Goal: Information Seeking & Learning: Learn about a topic

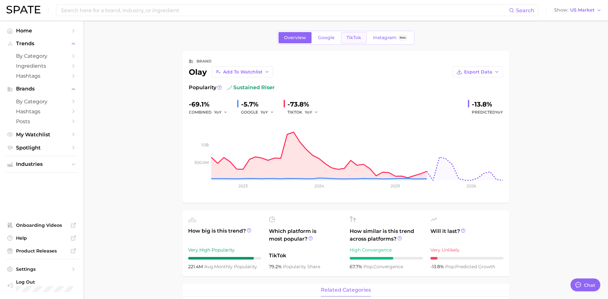
click at [343, 40] on link "TikTok" at bounding box center [354, 37] width 26 height 11
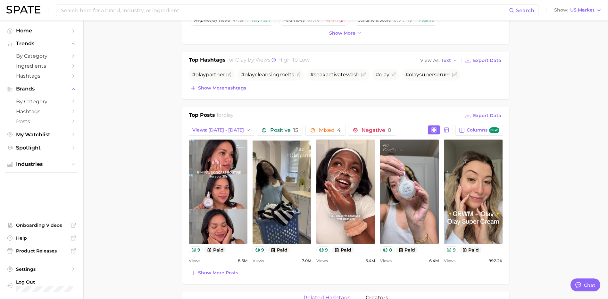
scroll to position [256, 0]
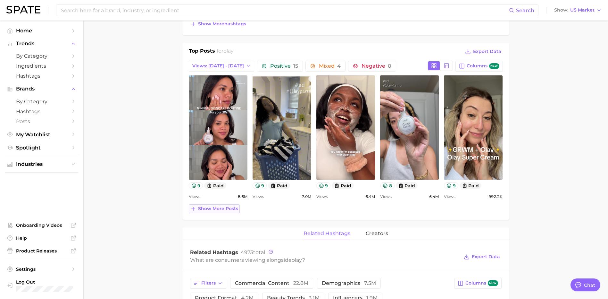
click at [227, 209] on span "Show more posts" at bounding box center [218, 208] width 40 height 5
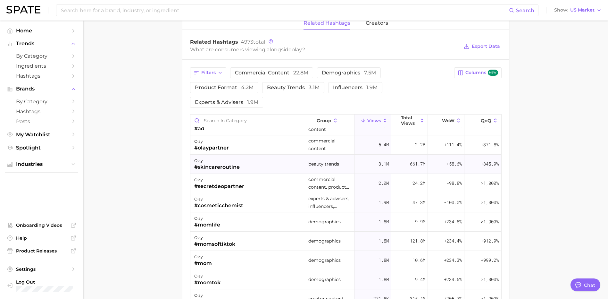
scroll to position [0, 0]
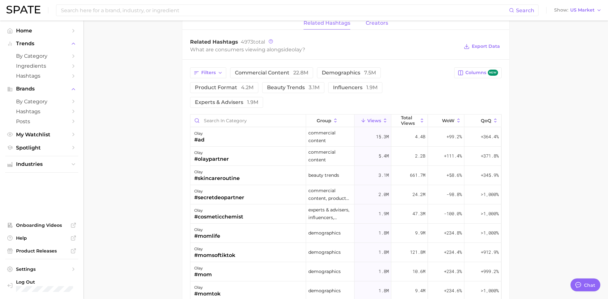
click at [370, 26] on span "creators" at bounding box center [377, 23] width 22 height 6
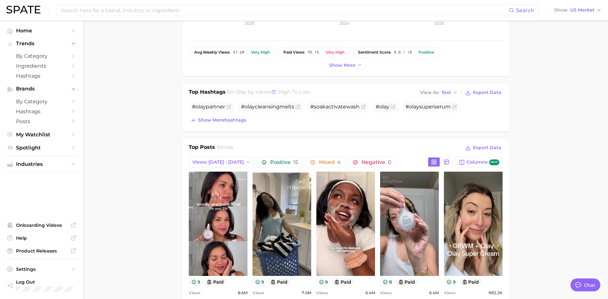
scroll to position [192, 0]
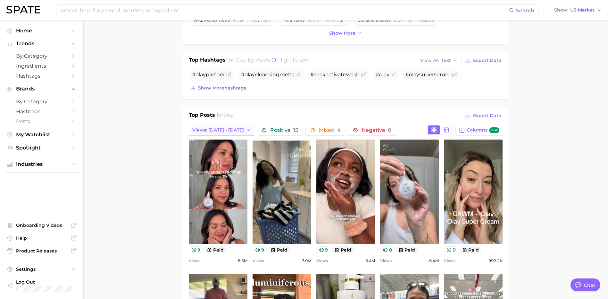
click at [232, 133] on button "Views: [DATE] - [DATE]" at bounding box center [222, 130] width 66 height 11
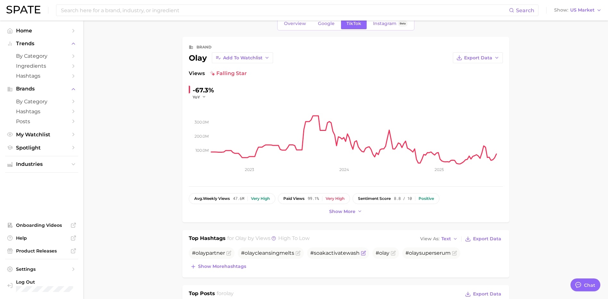
scroll to position [0, 0]
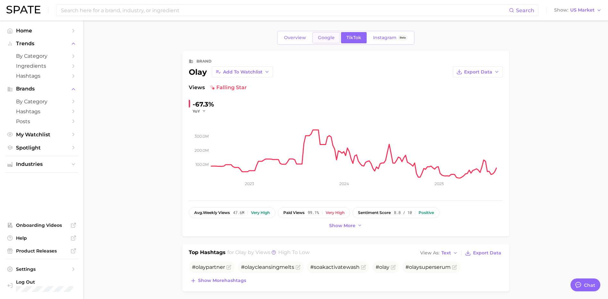
click at [328, 33] on link "Google" at bounding box center [326, 37] width 28 height 11
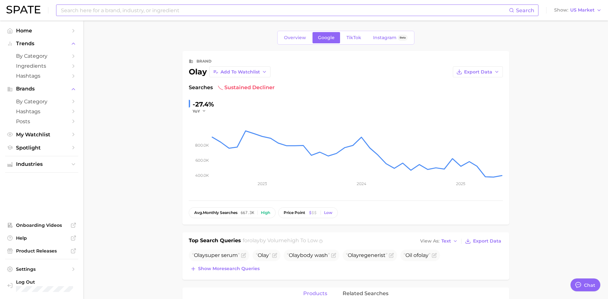
click at [126, 9] on input at bounding box center [284, 10] width 449 height 11
type input "k"
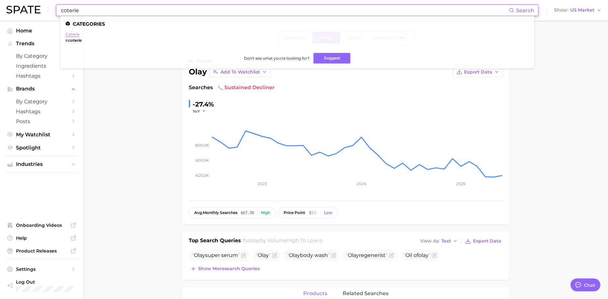
type input "coterie"
click at [72, 33] on link "coterie" at bounding box center [72, 34] width 14 height 5
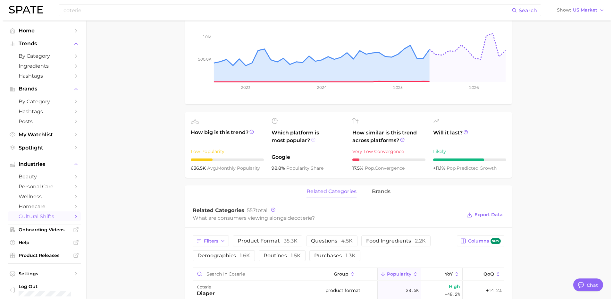
scroll to position [192, 0]
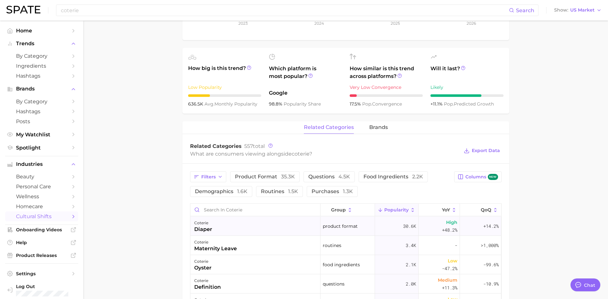
click at [220, 224] on div "coterie diaper" at bounding box center [255, 225] width 130 height 19
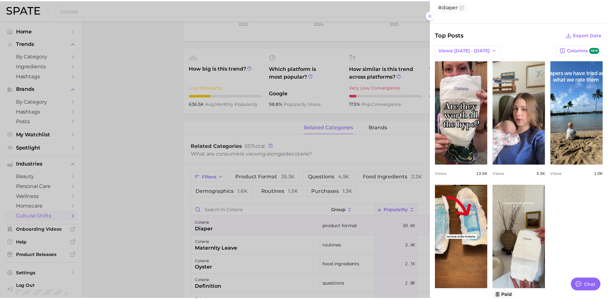
scroll to position [222, 0]
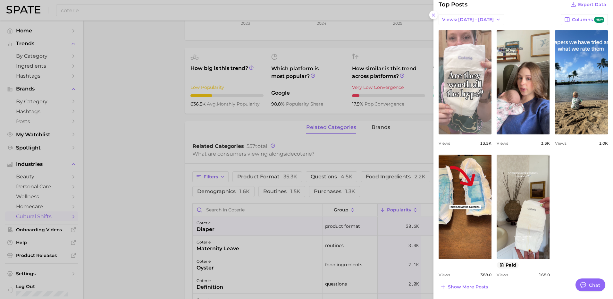
click at [465, 109] on link "view post on TikTok" at bounding box center [464, 82] width 53 height 104
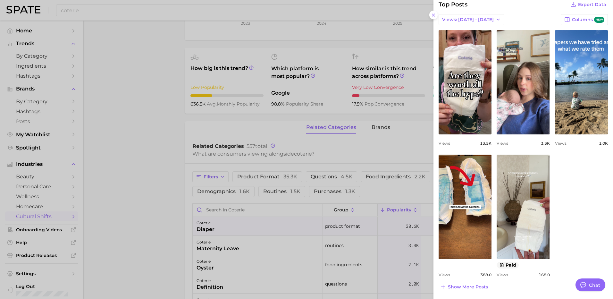
click at [90, 8] on div at bounding box center [306, 149] width 613 height 299
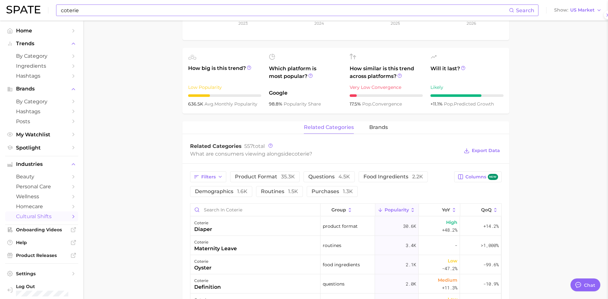
click at [79, 15] on input "coterie" at bounding box center [284, 10] width 449 height 11
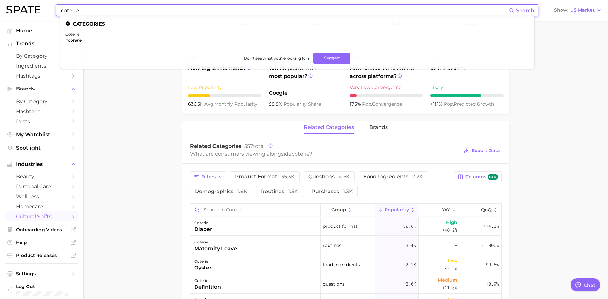
click at [81, 12] on input "coterie" at bounding box center [284, 10] width 449 height 11
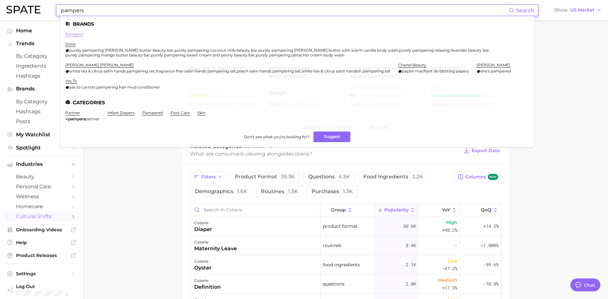
type input "pampers"
click at [77, 34] on link "pampers" at bounding box center [74, 34] width 18 height 5
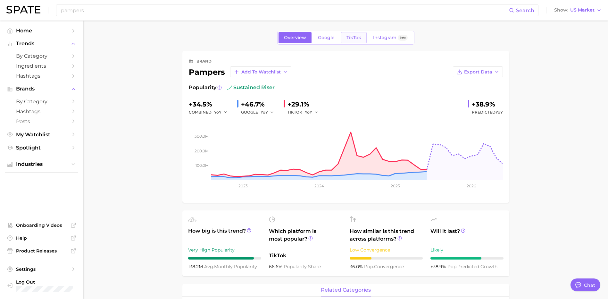
click at [360, 32] on link "TikTok" at bounding box center [354, 37] width 26 height 11
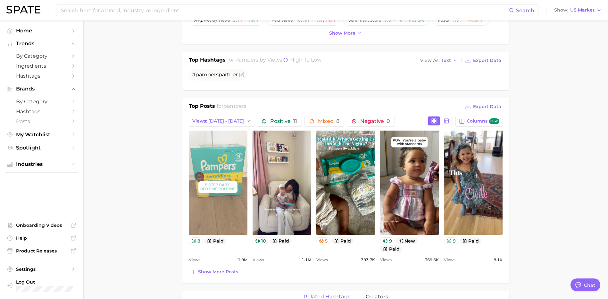
scroll to position [224, 0]
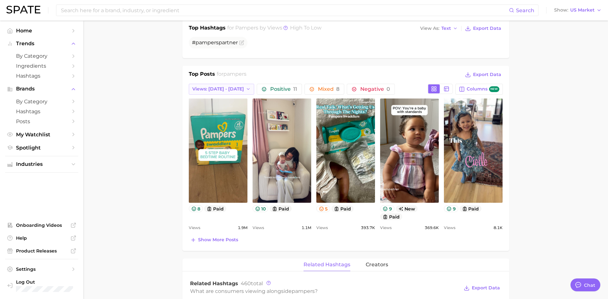
click at [223, 89] on span "Views: [DATE] - [DATE]" at bounding box center [218, 88] width 52 height 5
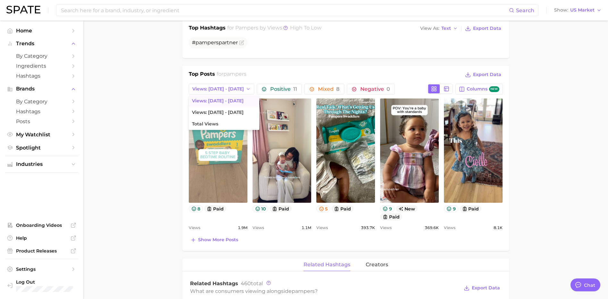
click at [221, 178] on link "view post on TikTok" at bounding box center [218, 150] width 59 height 104
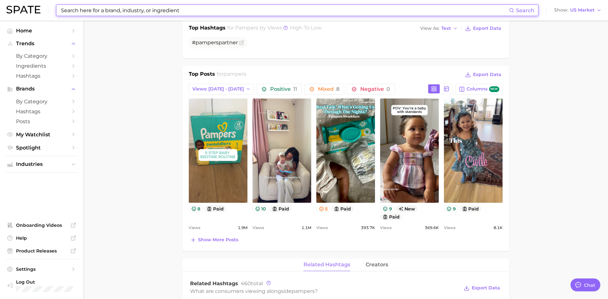
click at [133, 11] on input at bounding box center [284, 10] width 449 height 11
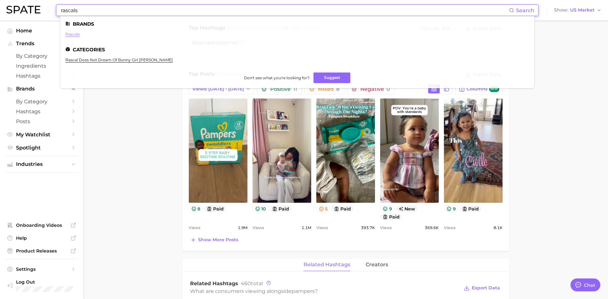
type input "rascals"
click at [73, 33] on link "rascals" at bounding box center [72, 34] width 14 height 5
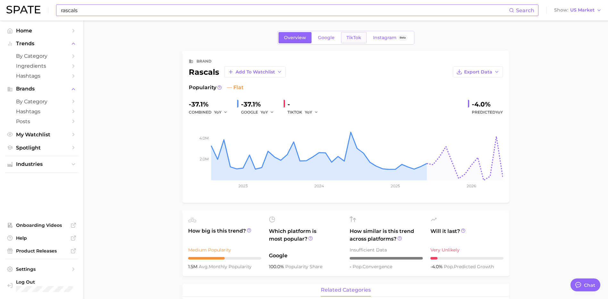
click at [350, 36] on span "TikTok" at bounding box center [353, 37] width 15 height 5
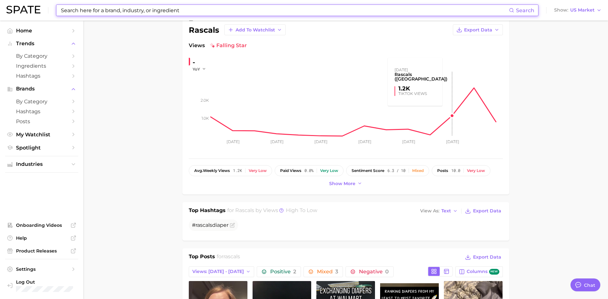
scroll to position [32, 0]
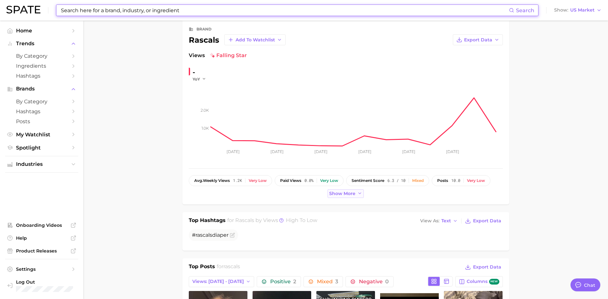
click at [356, 194] on button "Show more" at bounding box center [345, 193] width 37 height 9
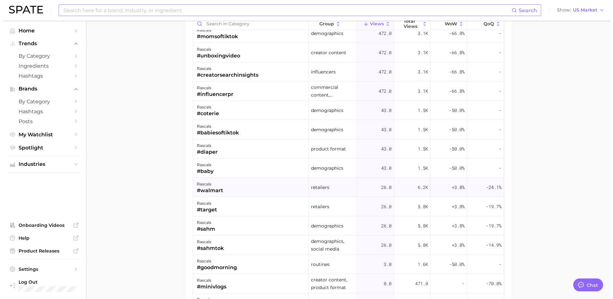
scroll to position [0, 0]
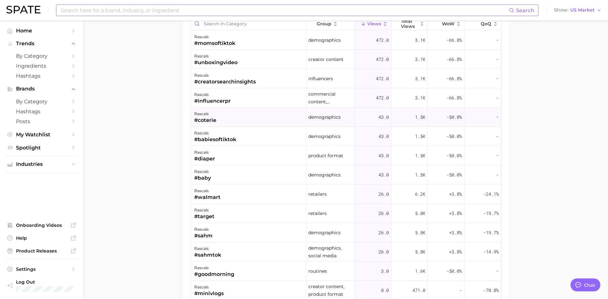
click at [220, 116] on div "rascals #coterie" at bounding box center [248, 116] width 116 height 19
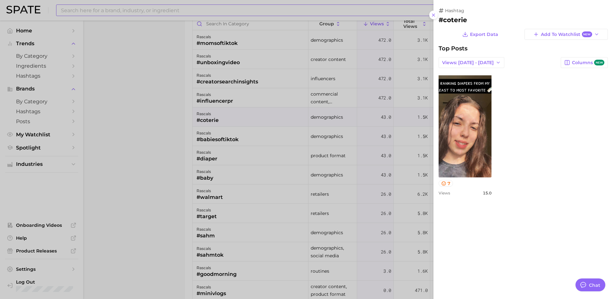
click at [172, 146] on div at bounding box center [306, 149] width 613 height 299
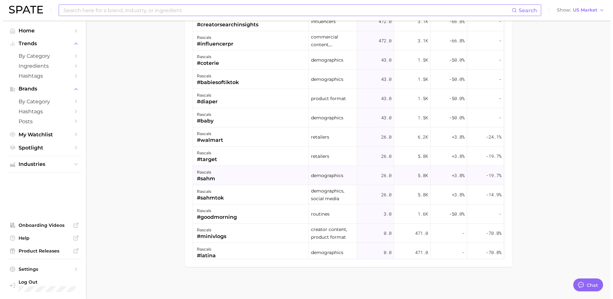
scroll to position [474, 0]
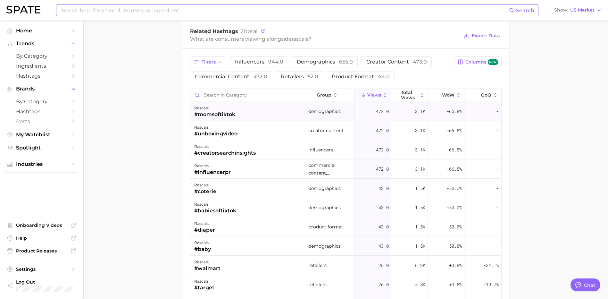
click at [217, 112] on div "#momsoftiktok" at bounding box center [214, 115] width 41 height 8
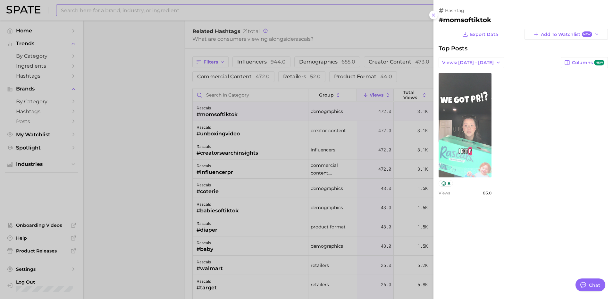
scroll to position [0, 0]
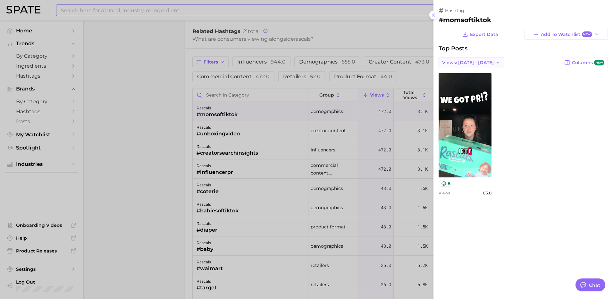
click at [477, 62] on span "Views: [DATE] - [DATE]" at bounding box center [468, 62] width 52 height 5
click at [483, 86] on button "Total Views" at bounding box center [473, 86] width 70 height 12
click at [160, 120] on div at bounding box center [306, 149] width 613 height 299
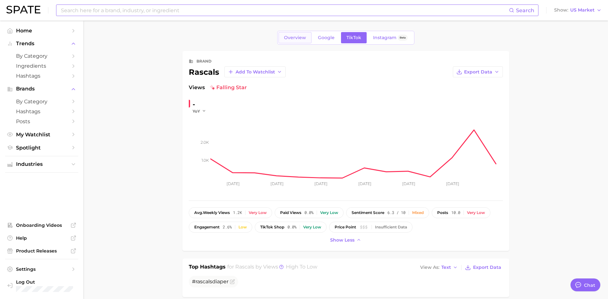
click at [294, 39] on span "Overview" at bounding box center [295, 37] width 22 height 5
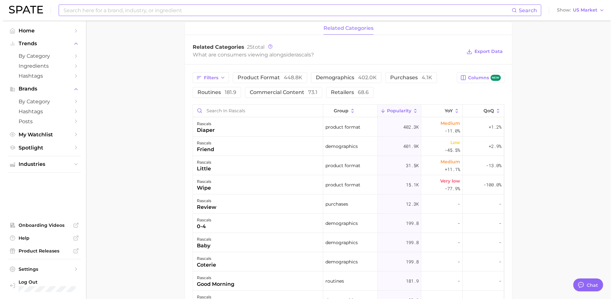
scroll to position [288, 0]
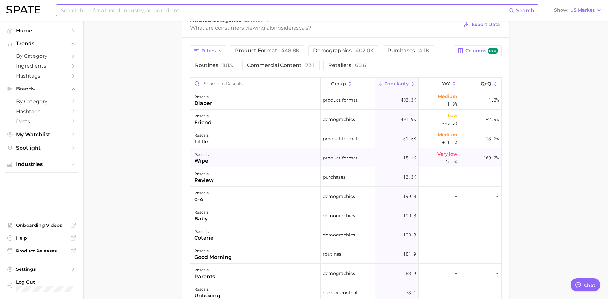
click at [336, 159] on span "product format" at bounding box center [340, 158] width 35 height 8
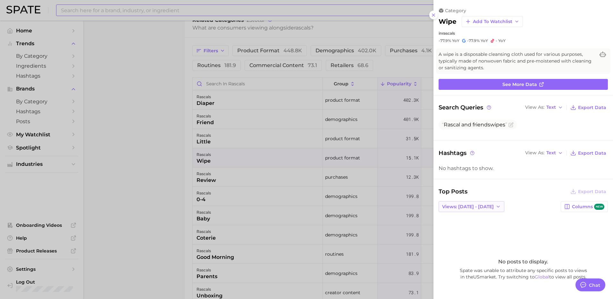
click at [462, 202] on button "Views: [DATE] - [DATE]" at bounding box center [471, 206] width 66 height 11
click at [462, 230] on span "Total Views" at bounding box center [455, 229] width 26 height 5
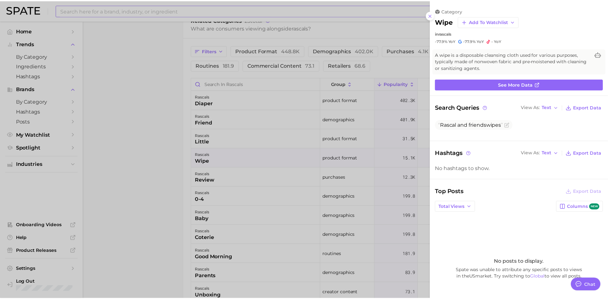
scroll to position [35, 0]
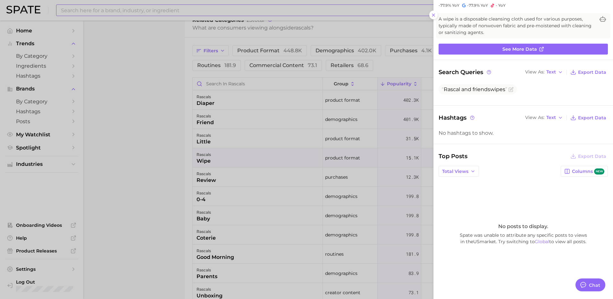
click at [144, 91] on div at bounding box center [306, 149] width 613 height 299
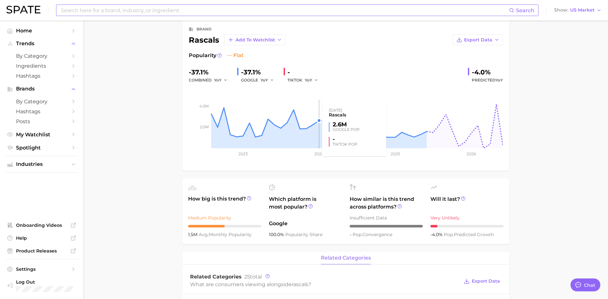
scroll to position [0, 0]
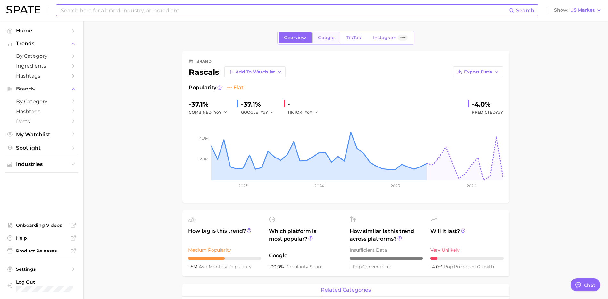
click at [317, 36] on link "Google" at bounding box center [326, 37] width 28 height 11
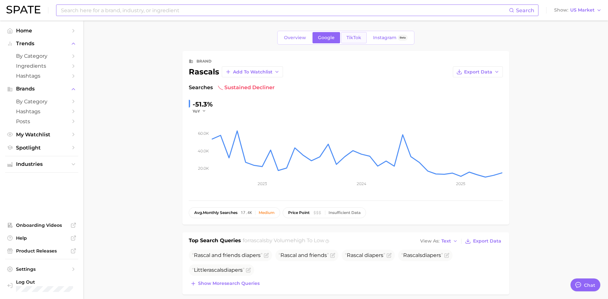
click at [347, 38] on span "TikTok" at bounding box center [353, 37] width 15 height 5
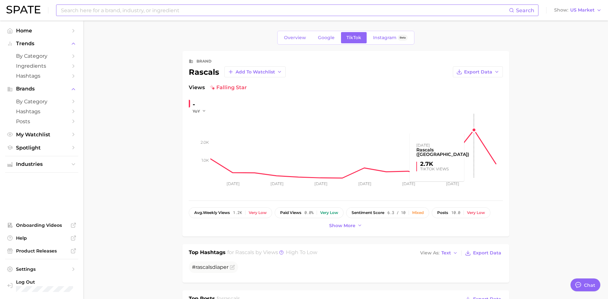
click at [475, 130] on rect at bounding box center [357, 146] width 292 height 64
click at [472, 132] on rect at bounding box center [357, 146] width 292 height 64
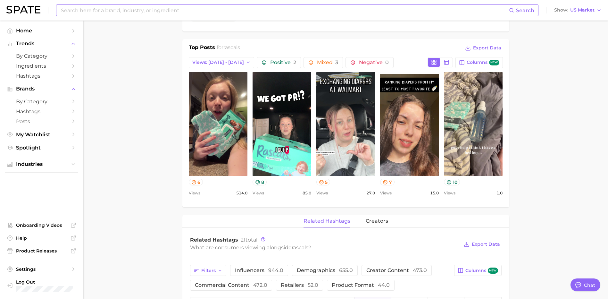
scroll to position [256, 0]
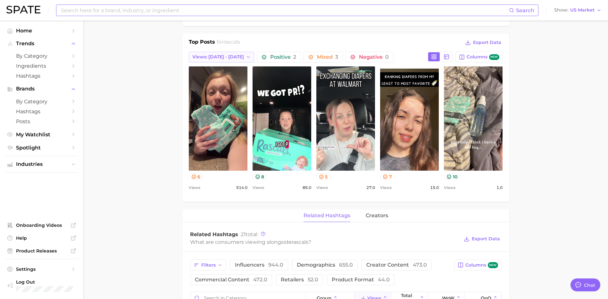
click at [208, 54] on button "Views: [DATE] - [DATE]" at bounding box center [222, 57] width 66 height 11
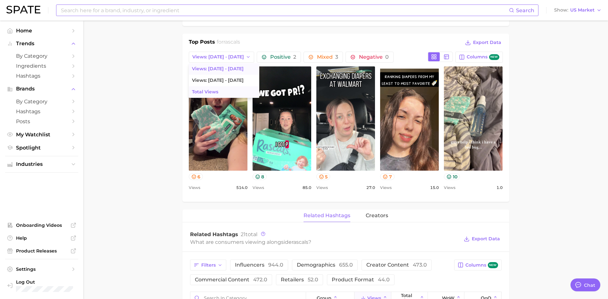
click at [205, 91] on span "Total Views" at bounding box center [205, 91] width 26 height 5
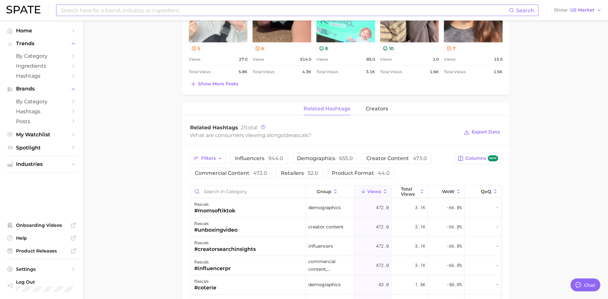
scroll to position [0, 0]
click at [372, 154] on button "creator content 473.0" at bounding box center [396, 158] width 70 height 11
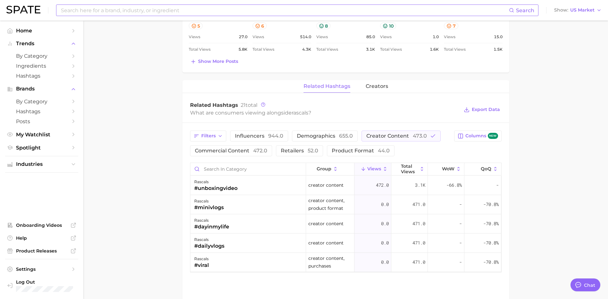
scroll to position [417, 0]
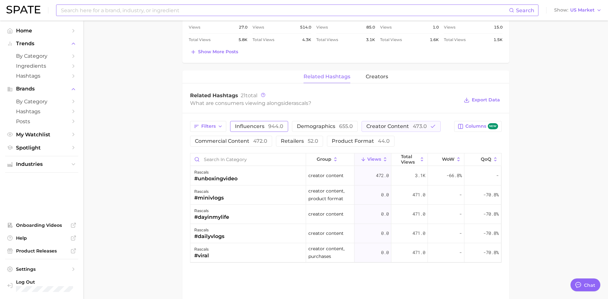
click at [275, 128] on span "944.0" at bounding box center [275, 126] width 15 height 6
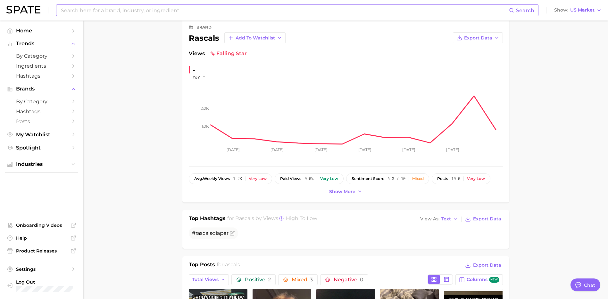
scroll to position [0, 0]
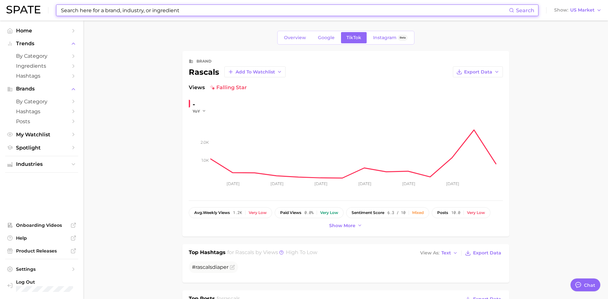
click at [207, 8] on input at bounding box center [284, 10] width 449 height 11
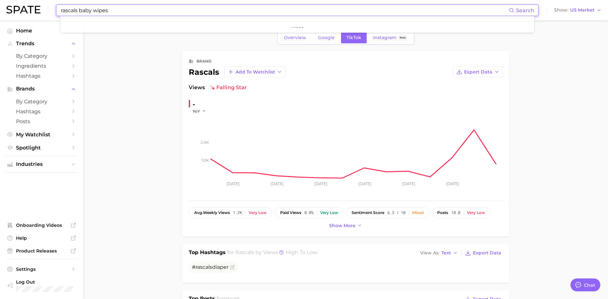
type input "rascals baby wipes"
click at [236, 72] on span "Add to Watchlist" at bounding box center [255, 71] width 39 height 5
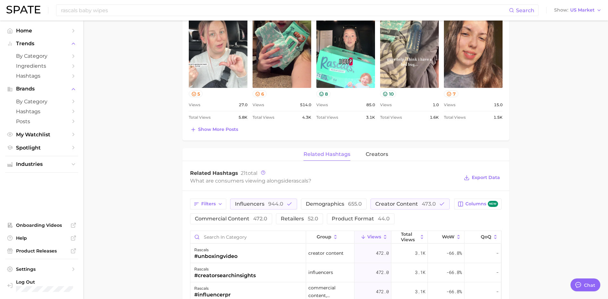
scroll to position [478, 0]
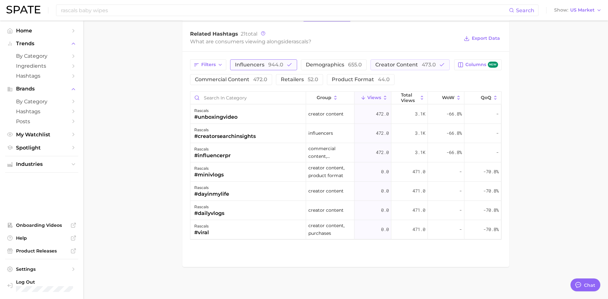
click at [250, 62] on span "influencers 944.0" at bounding box center [259, 64] width 48 height 5
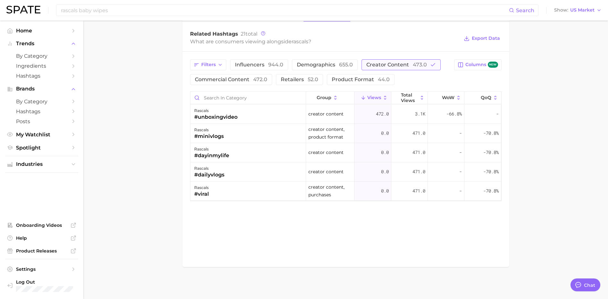
click at [399, 62] on span "creator content 473.0" at bounding box center [396, 64] width 61 height 5
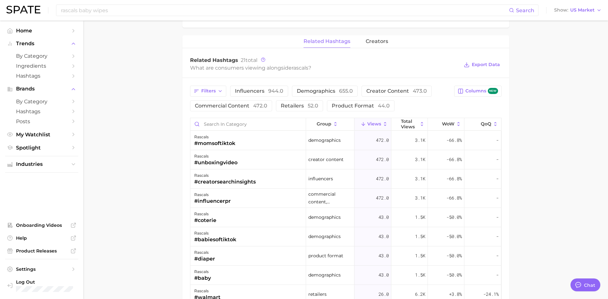
scroll to position [449, 0]
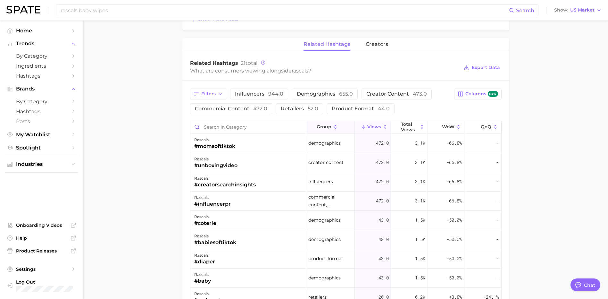
click at [333, 126] on icon at bounding box center [336, 127] width 6 height 6
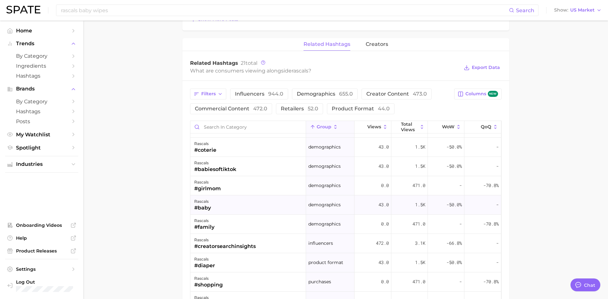
scroll to position [119, 0]
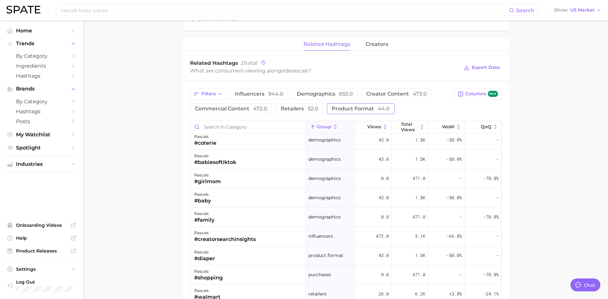
click at [352, 107] on span "product format 44.0" at bounding box center [361, 108] width 58 height 5
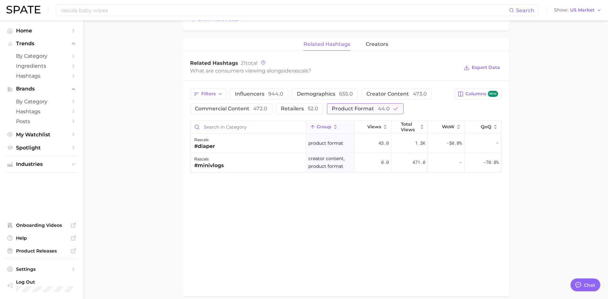
click at [354, 110] on span "product format 44.0" at bounding box center [361, 108] width 58 height 5
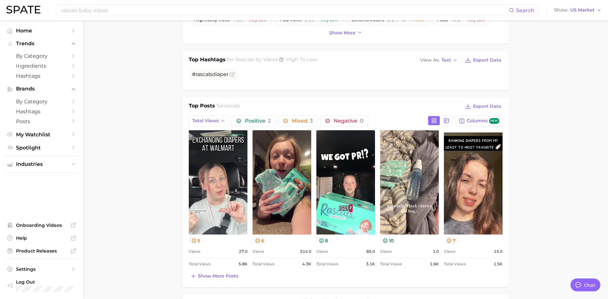
scroll to position [289, 0]
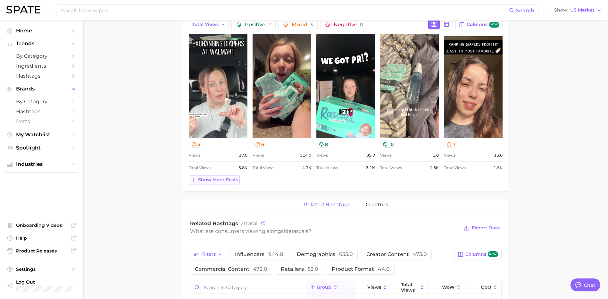
click at [221, 181] on span "Show more posts" at bounding box center [218, 179] width 40 height 5
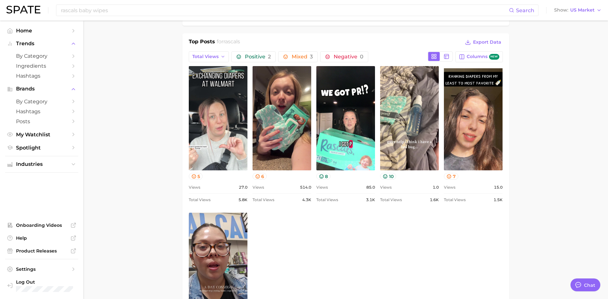
scroll to position [225, 0]
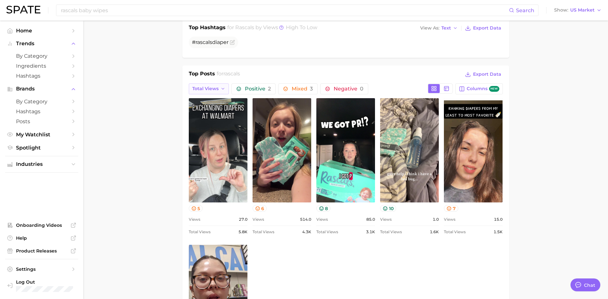
click at [214, 90] on span "Total Views" at bounding box center [205, 88] width 26 height 5
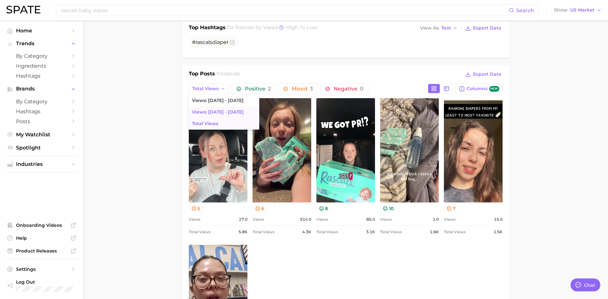
click at [213, 111] on span "Views: [DATE] - [DATE]" at bounding box center [218, 111] width 52 height 5
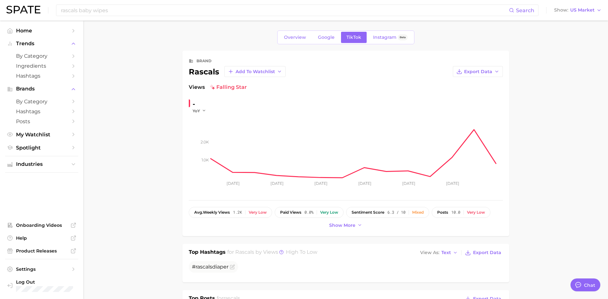
scroll to position [0, 0]
click at [297, 39] on span "Overview" at bounding box center [295, 37] width 22 height 5
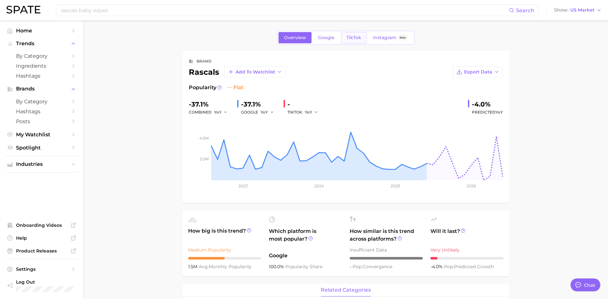
click at [357, 37] on span "TikTok" at bounding box center [353, 37] width 15 height 5
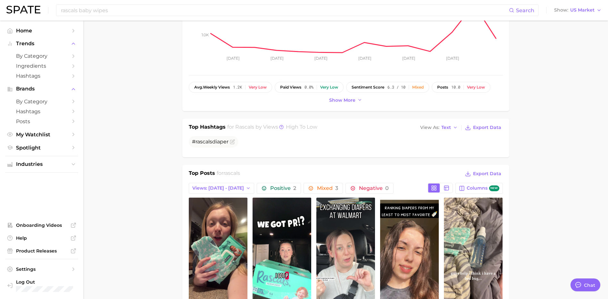
scroll to position [128, 0]
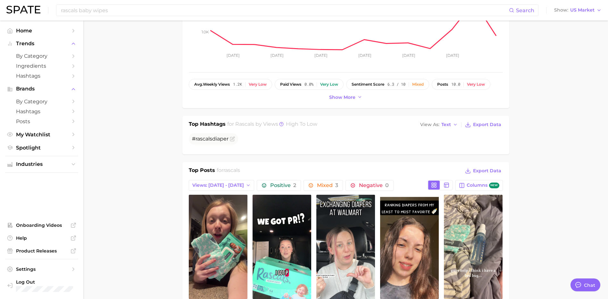
click at [217, 169] on h2 "for rascals" at bounding box center [228, 171] width 23 height 10
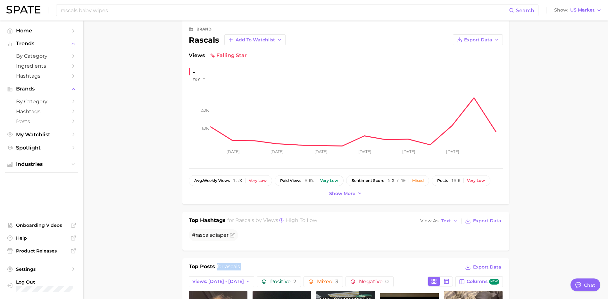
scroll to position [0, 0]
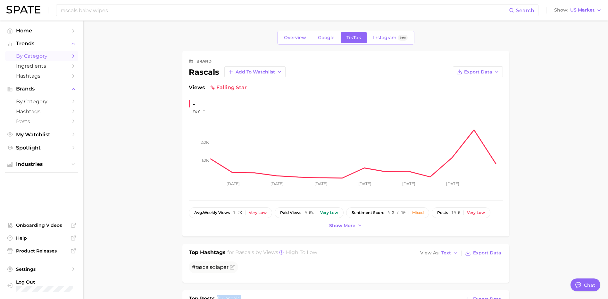
click at [70, 55] on icon "Sidebar" at bounding box center [73, 56] width 6 height 6
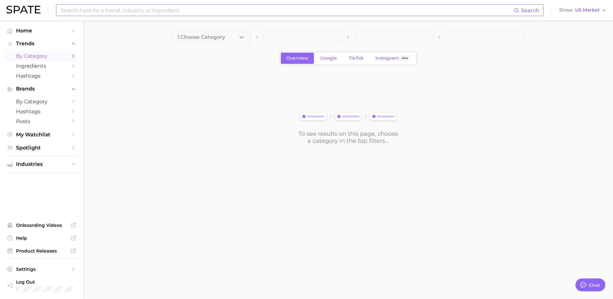
click at [123, 9] on input at bounding box center [286, 10] width 453 height 11
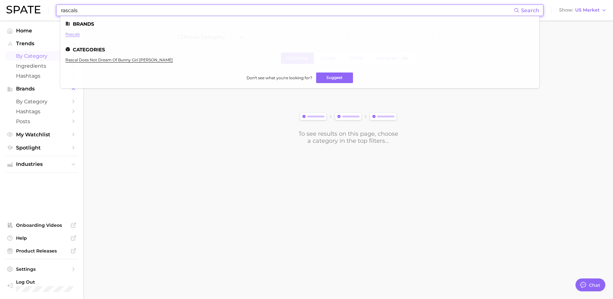
type input "rascals"
click at [78, 35] on link "rascals" at bounding box center [72, 34] width 14 height 5
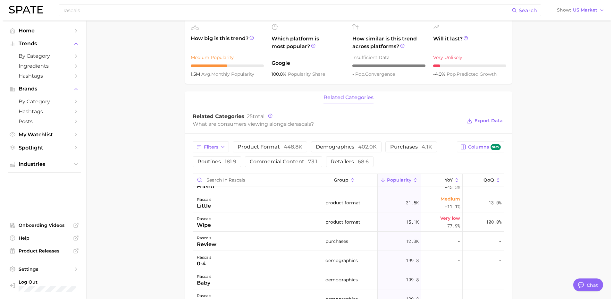
scroll to position [160, 0]
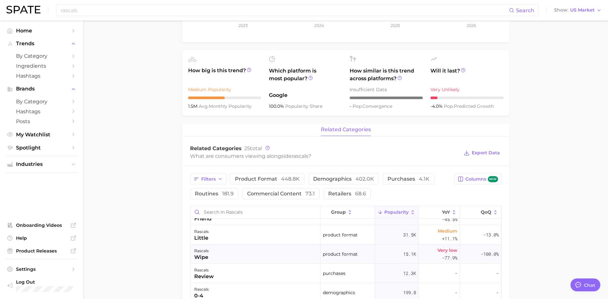
click at [219, 254] on div "rascals wipe" at bounding box center [255, 253] width 130 height 19
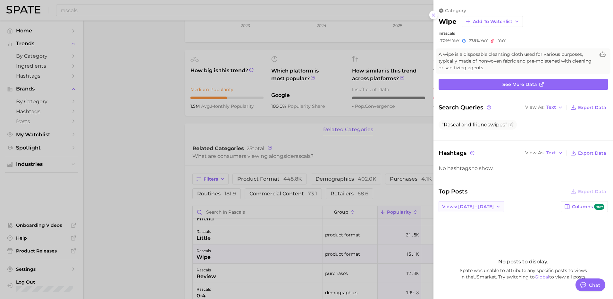
click at [472, 209] on button "Views: [DATE] - [DATE]" at bounding box center [471, 206] width 66 height 11
click at [463, 229] on span "Total Views" at bounding box center [455, 229] width 26 height 5
click at [463, 229] on div "No posts to display. Spate was unable to attribute any specific posts to views …" at bounding box center [522, 269] width 169 height 104
click at [485, 126] on span "[PERSON_NAME] and friends wipe s" at bounding box center [474, 124] width 65 height 6
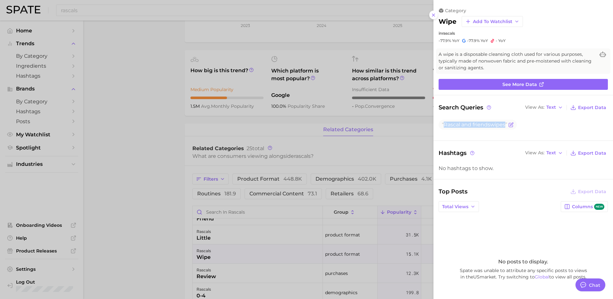
click at [485, 126] on span "[PERSON_NAME] and friends wipe s" at bounding box center [474, 124] width 65 height 6
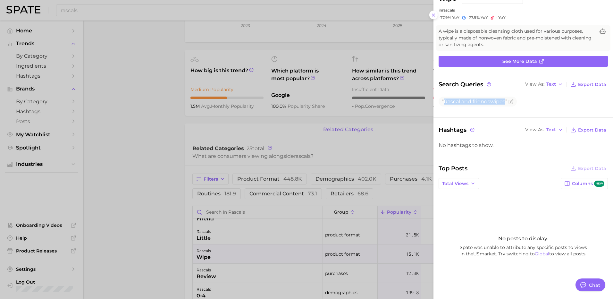
scroll to position [35, 0]
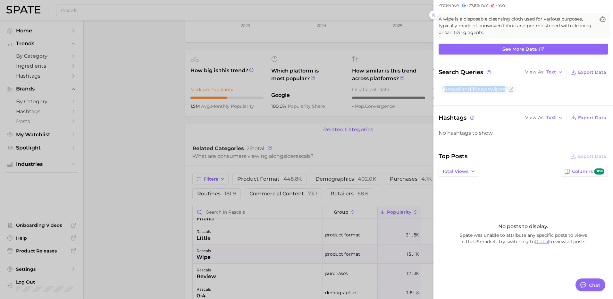
click at [545, 244] on link "Global" at bounding box center [541, 241] width 14 height 6
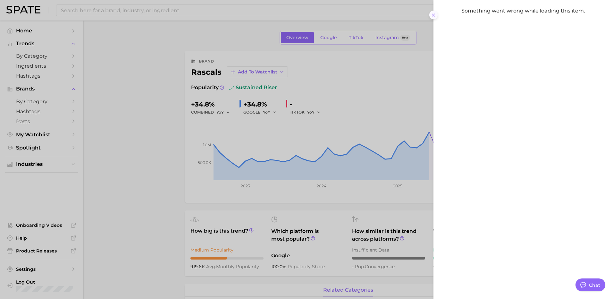
click at [431, 15] on icon at bounding box center [433, 14] width 5 height 5
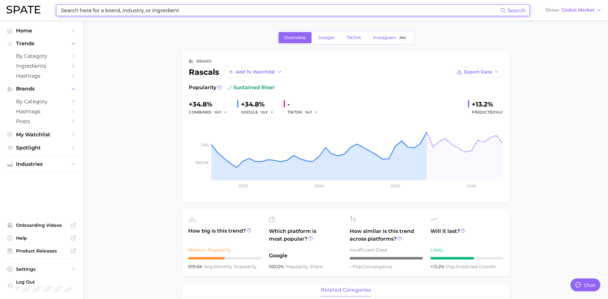
click at [91, 9] on input at bounding box center [280, 10] width 440 height 11
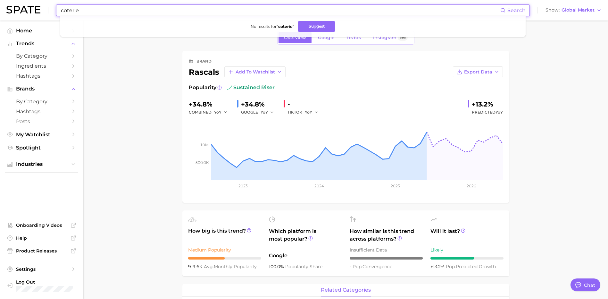
click at [103, 13] on input "coterie" at bounding box center [280, 10] width 440 height 11
paste input "[URL][DOMAIN_NAME][PERSON_NAME][DOMAIN_NAME]"
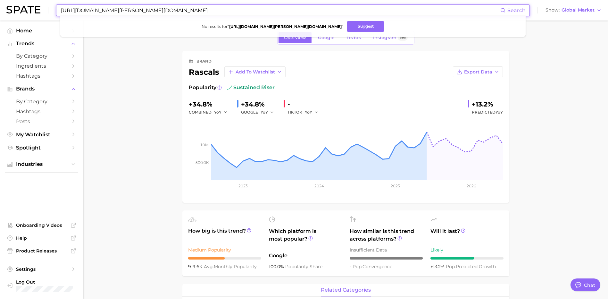
click at [175, 8] on input "[URL][DOMAIN_NAME][PERSON_NAME][DOMAIN_NAME]" at bounding box center [280, 10] width 440 height 11
click at [89, 6] on input "[PERSON_NAME].the.nurse" at bounding box center [280, 10] width 440 height 11
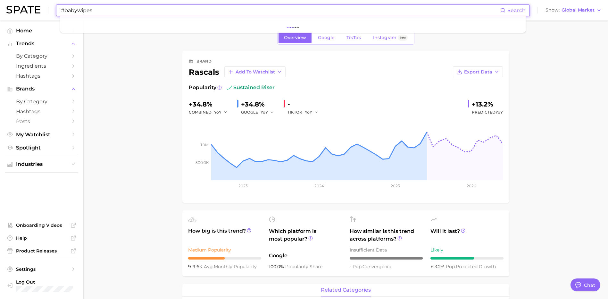
type input "#babywipes"
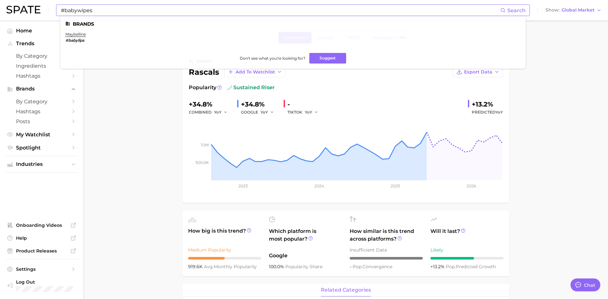
click at [524, 11] on span "Search" at bounding box center [516, 10] width 18 height 6
click at [516, 11] on span "Search" at bounding box center [516, 10] width 18 height 6
click at [484, 12] on input "#babywipes" at bounding box center [280, 10] width 440 height 11
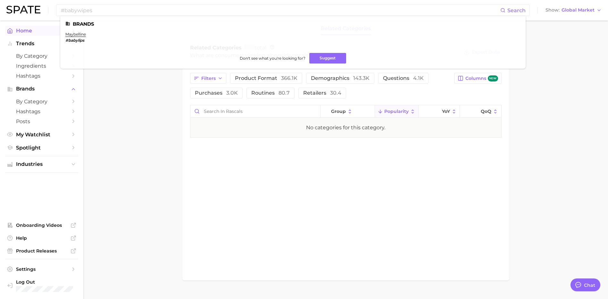
click at [19, 29] on span "Home" at bounding box center [41, 31] width 51 height 6
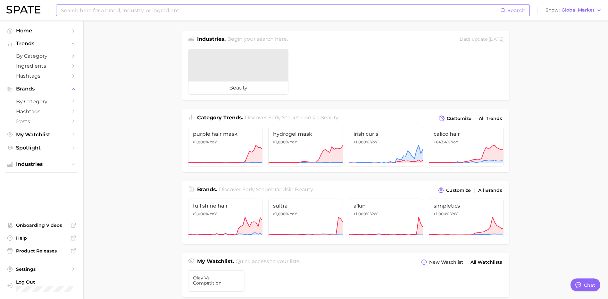
click at [101, 7] on input at bounding box center [280, 10] width 440 height 11
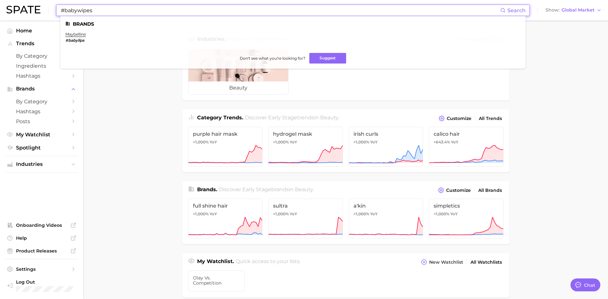
type input "#babywipes"
click at [27, 72] on link "Hashtags" at bounding box center [41, 76] width 73 height 10
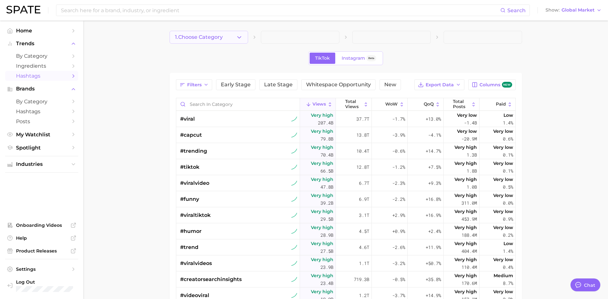
click at [229, 40] on button "1. Choose Category" at bounding box center [209, 37] width 79 height 13
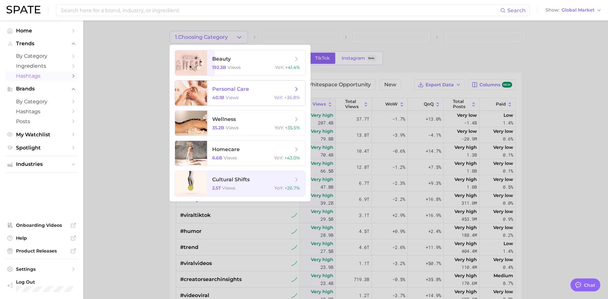
click at [266, 97] on div "40.1b views YoY : +36.8%" at bounding box center [256, 98] width 88 height 6
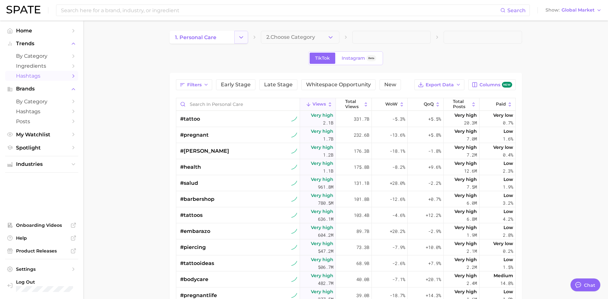
click at [242, 39] on icon "Change Category" at bounding box center [241, 37] width 7 height 7
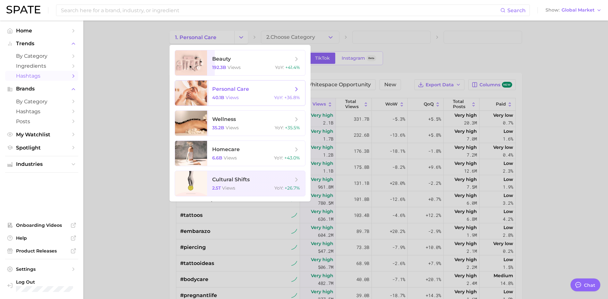
click at [296, 93] on span "personal care 40.1b views YoY : +36.8%" at bounding box center [256, 92] width 98 height 25
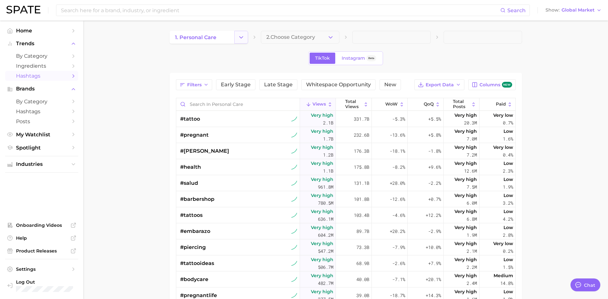
click at [236, 34] on button "Change Category" at bounding box center [241, 37] width 14 height 13
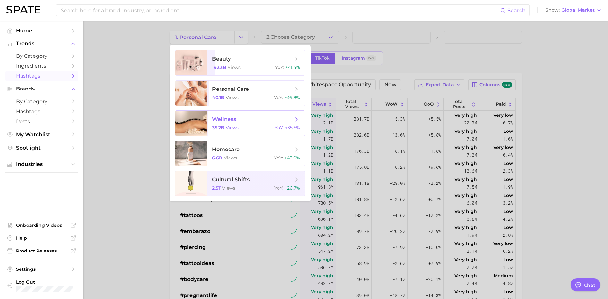
scroll to position [32, 0]
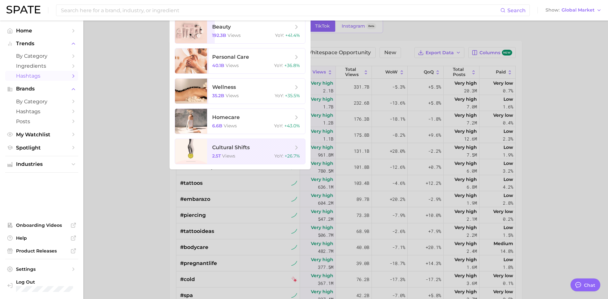
click at [159, 119] on div at bounding box center [304, 149] width 608 height 299
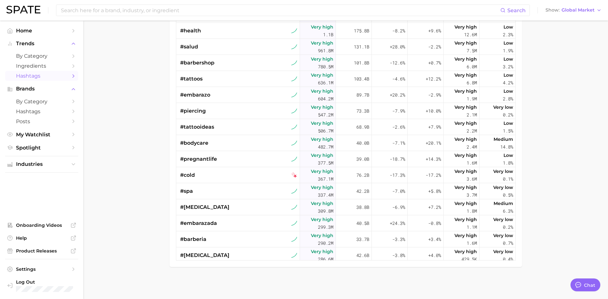
scroll to position [0, 0]
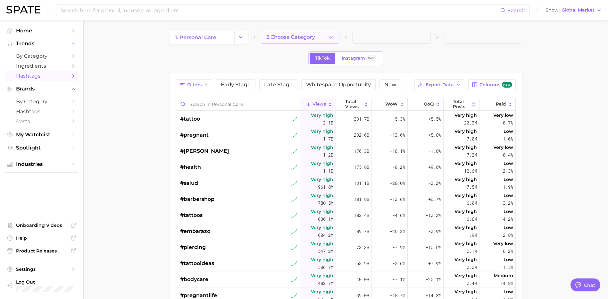
click at [338, 38] on button "2. Choose Category" at bounding box center [300, 37] width 79 height 13
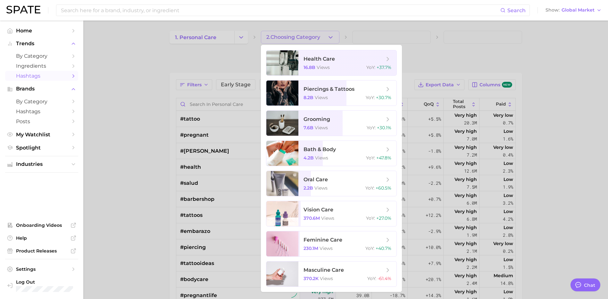
click at [243, 40] on div at bounding box center [304, 149] width 608 height 299
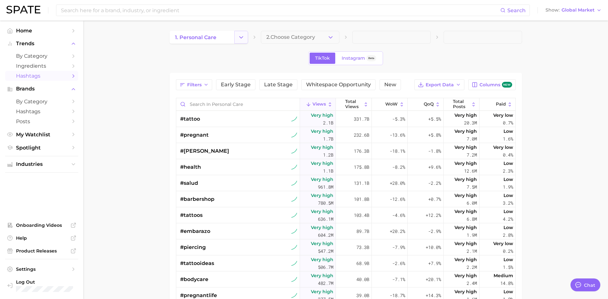
click at [242, 39] on icon "Change Category" at bounding box center [241, 37] width 7 height 7
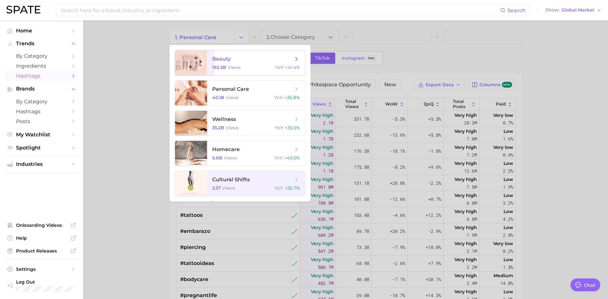
click at [234, 54] on span "beauty 192.3b views YoY : +41.4%" at bounding box center [256, 62] width 98 height 25
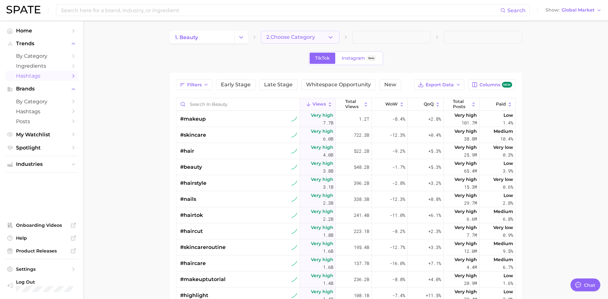
click at [307, 40] on span "2. Choose Category" at bounding box center [290, 37] width 49 height 6
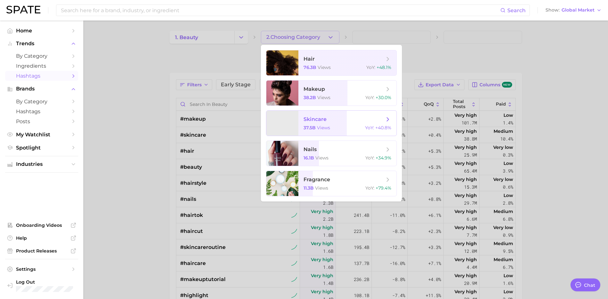
click at [299, 127] on span "skincare 37.5b views YoY : +40.8%" at bounding box center [347, 123] width 98 height 25
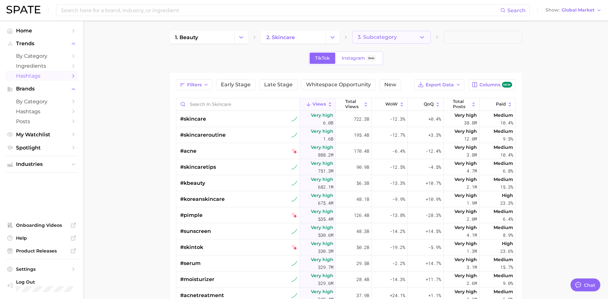
click at [392, 43] on button "3. Subcategory" at bounding box center [391, 37] width 79 height 13
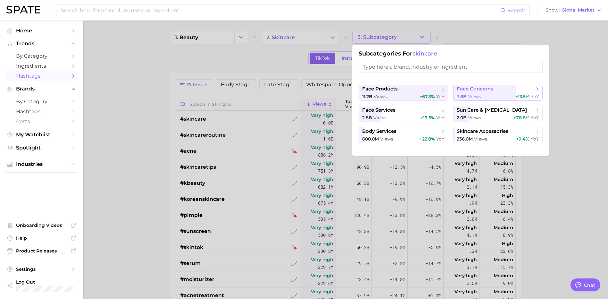
click at [462, 90] on span "face concerns" at bounding box center [475, 89] width 37 height 6
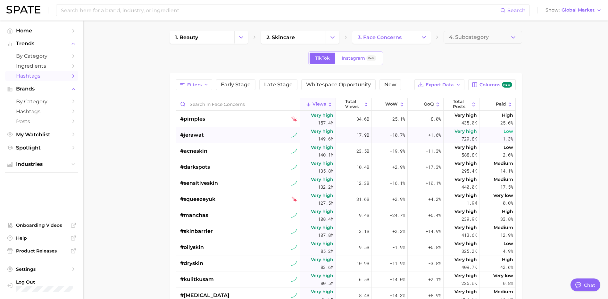
scroll to position [160, 0]
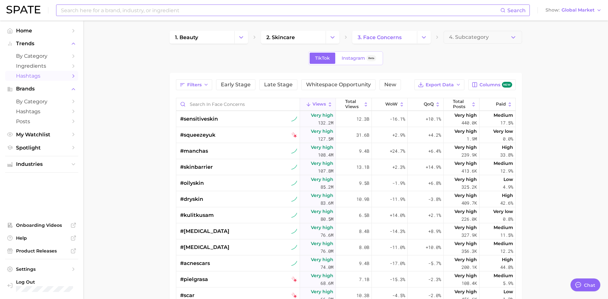
click at [156, 12] on input at bounding box center [280, 10] width 440 height 11
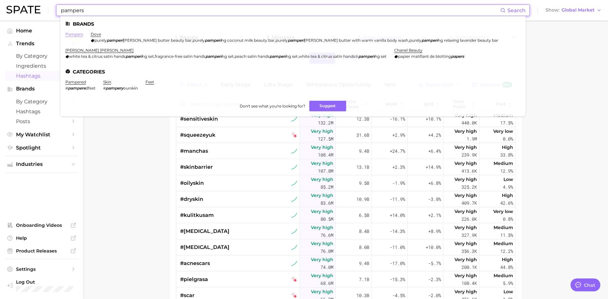
type input "pampers"
click at [74, 34] on link "pampers" at bounding box center [74, 34] width 18 height 5
